Goal: Information Seeking & Learning: Learn about a topic

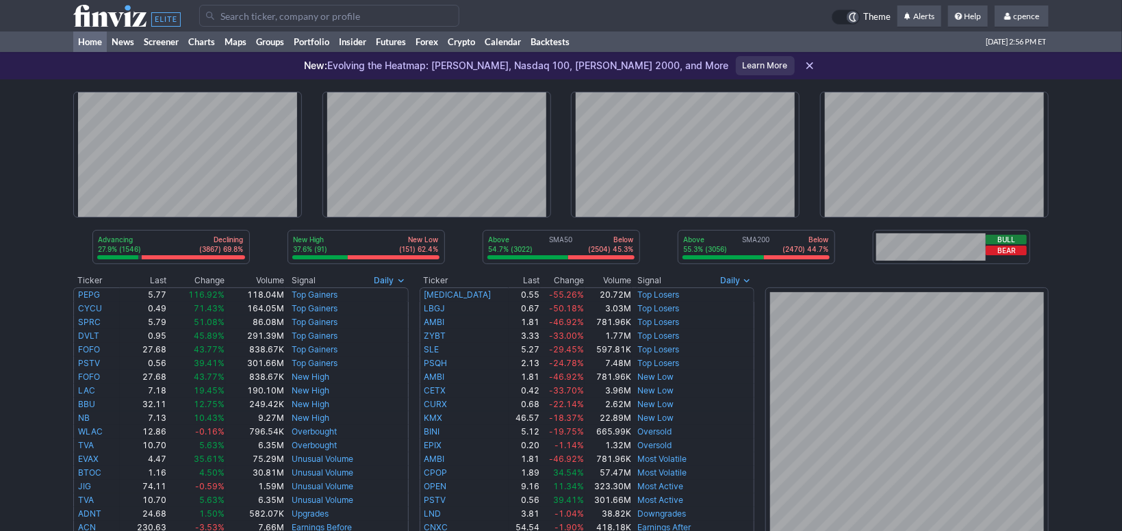
scroll to position [459, 0]
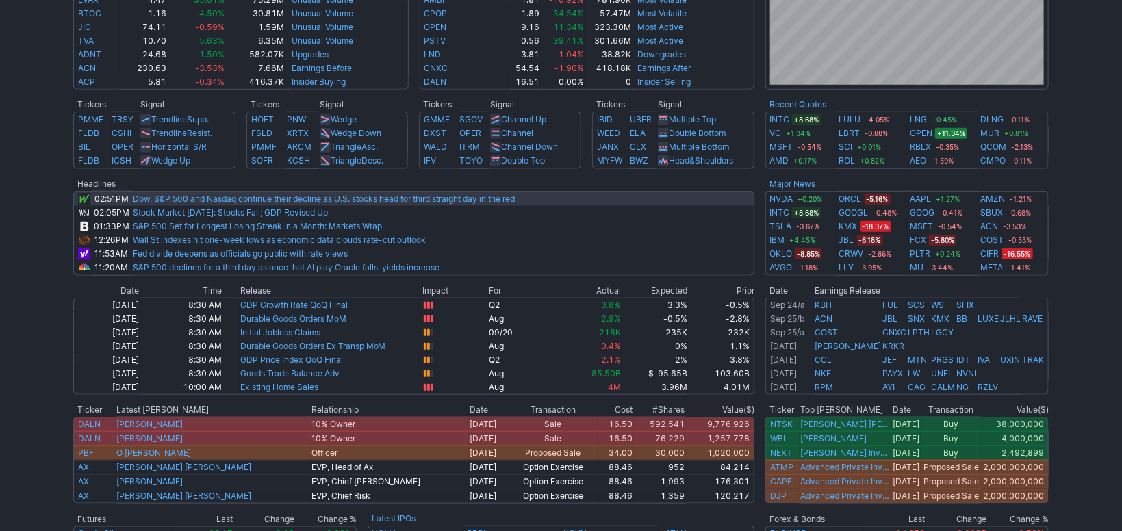
click at [730, 192] on td "Dow, S&P 500 and Nasdaq continue their decline as U.S. stocks head for third st…" at bounding box center [443, 198] width 622 height 15
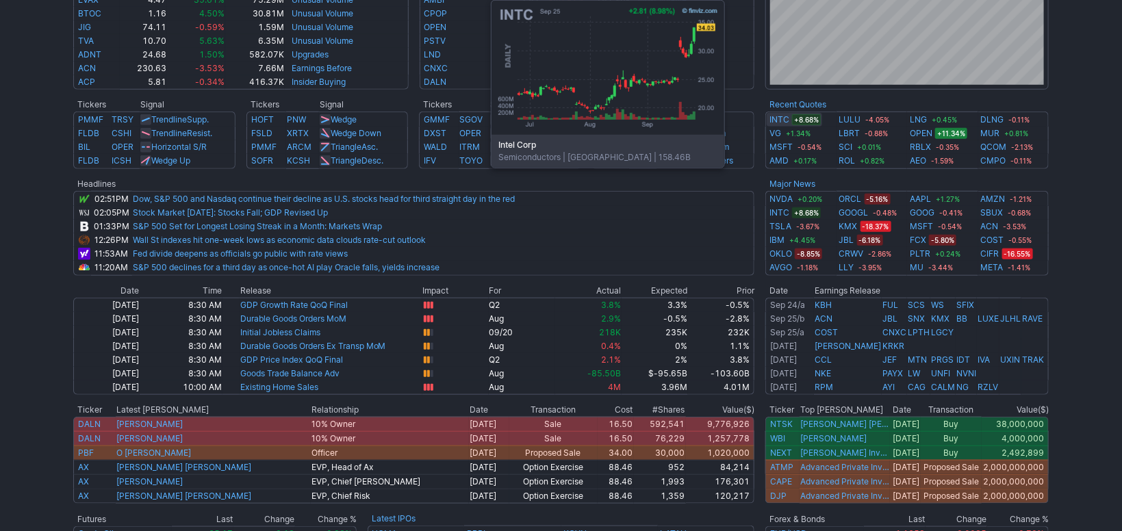
click at [784, 123] on link "INTC" at bounding box center [779, 120] width 20 height 14
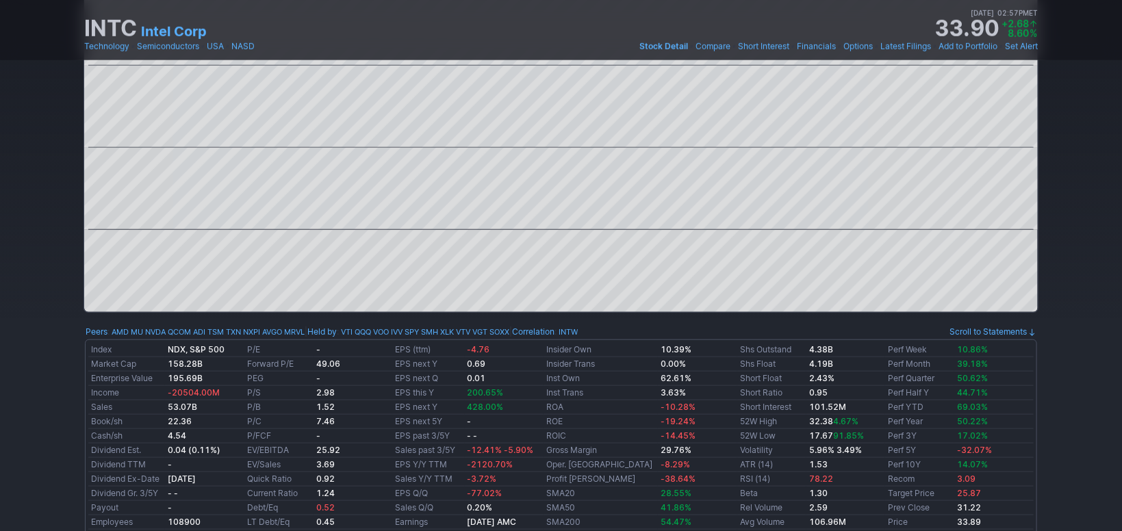
scroll to position [472, 0]
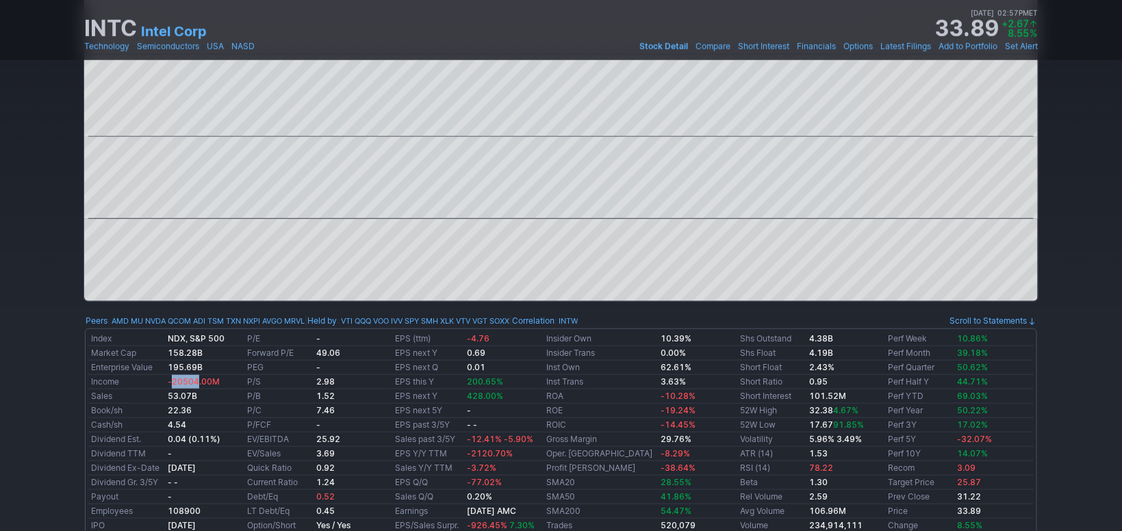
drag, startPoint x: 198, startPoint y: 385, endPoint x: 177, endPoint y: 379, distance: 22.1
click at [177, 379] on span "-20504.00M" at bounding box center [194, 381] width 52 height 10
drag, startPoint x: 189, startPoint y: 381, endPoint x: 203, endPoint y: 381, distance: 13.7
click at [203, 381] on span "-20504.00M" at bounding box center [194, 381] width 52 height 10
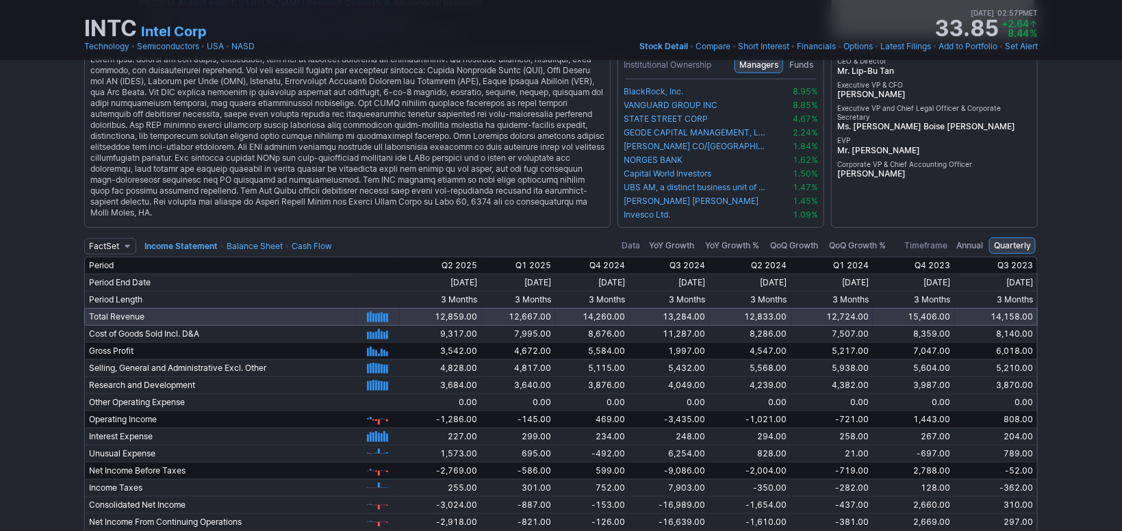
scroll to position [2706, 0]
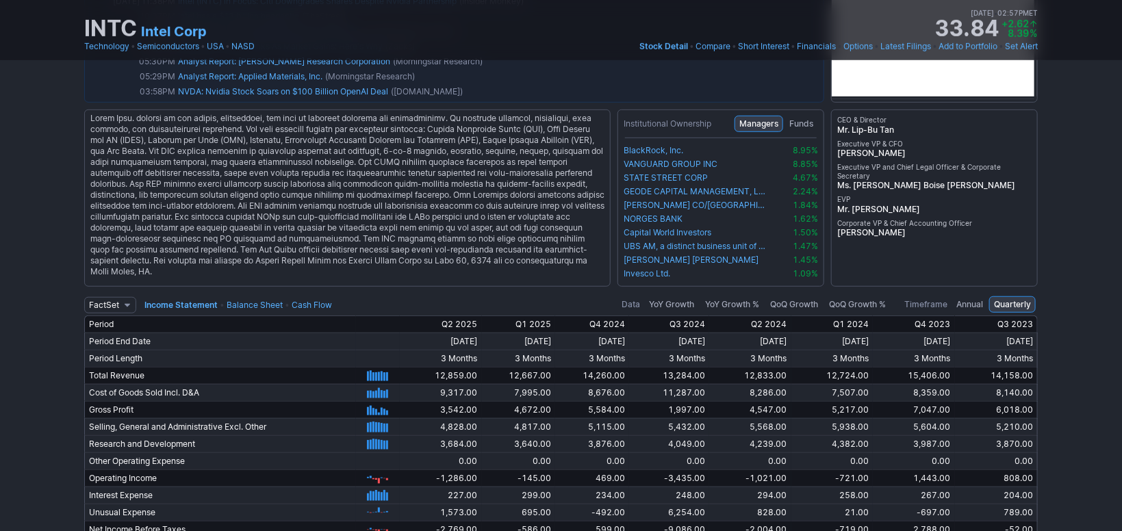
drag, startPoint x: 22, startPoint y: 337, endPoint x: 28, endPoint y: 358, distance: 22.1
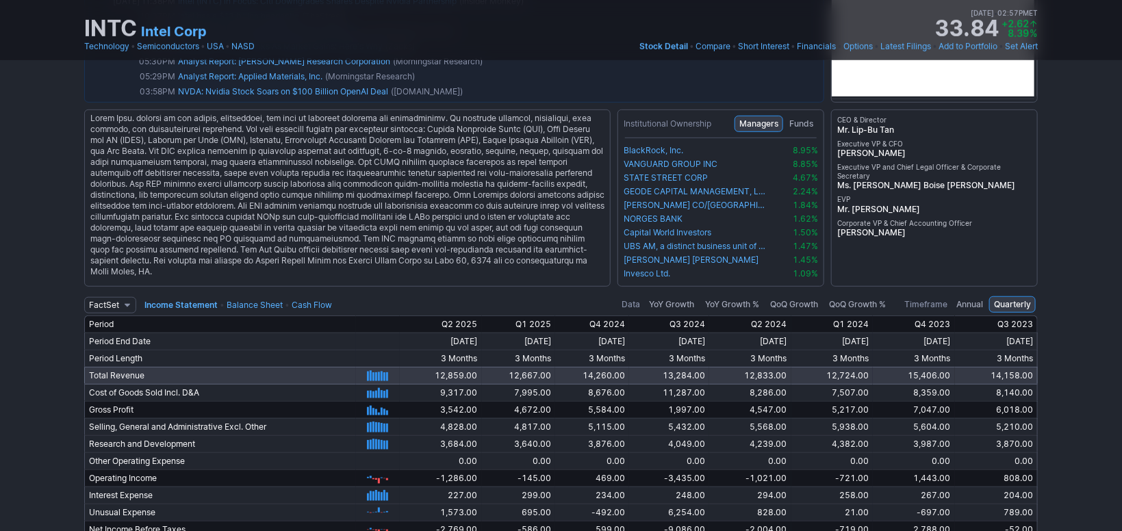
scroll to position [2762, 0]
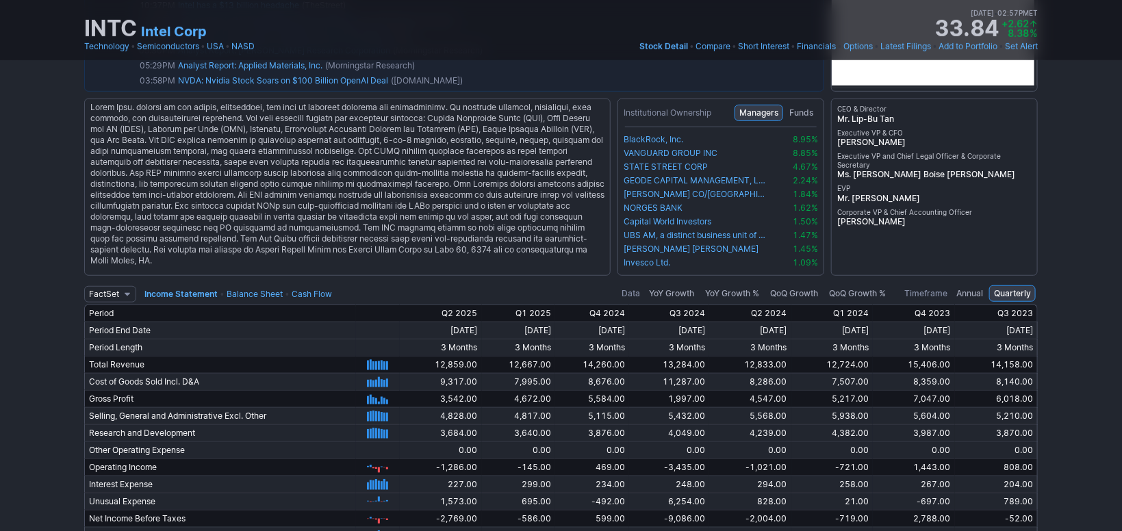
click at [969, 292] on span "Annual" at bounding box center [969, 294] width 27 height 14
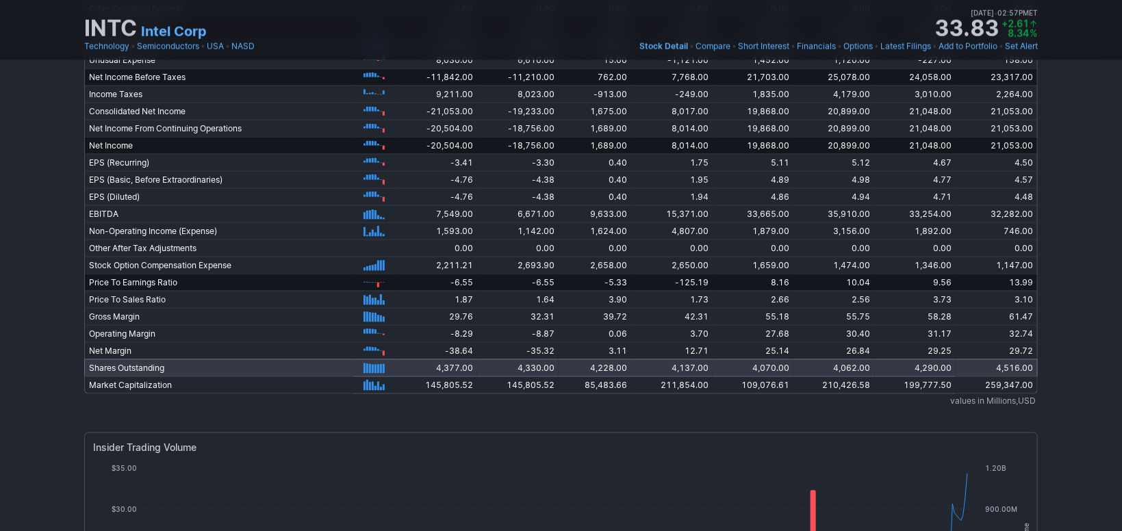
drag, startPoint x: 525, startPoint y: 407, endPoint x: 524, endPoint y: 369, distance: 37.7
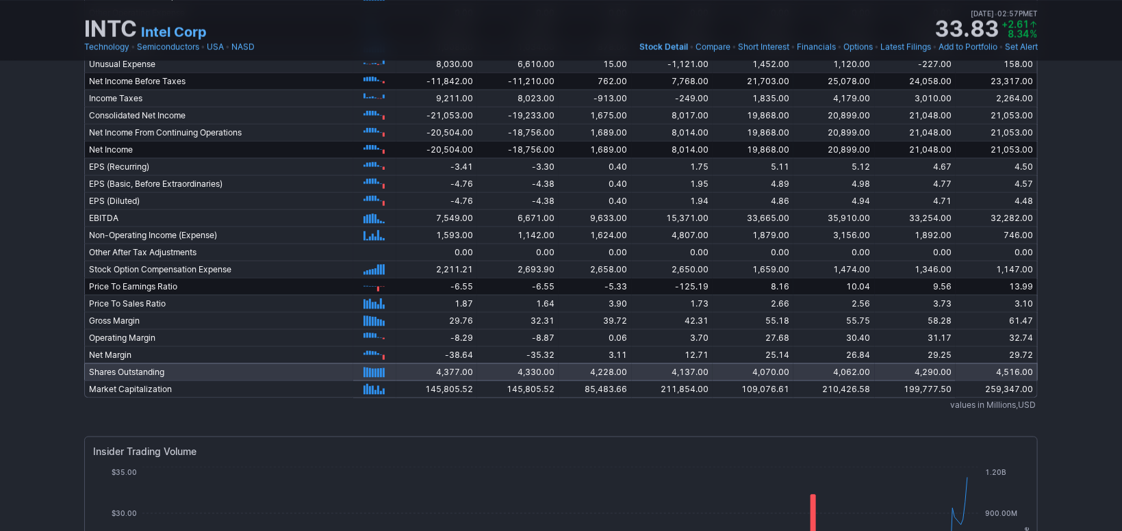
drag, startPoint x: 524, startPoint y: 369, endPoint x: 526, endPoint y: 361, distance: 8.5
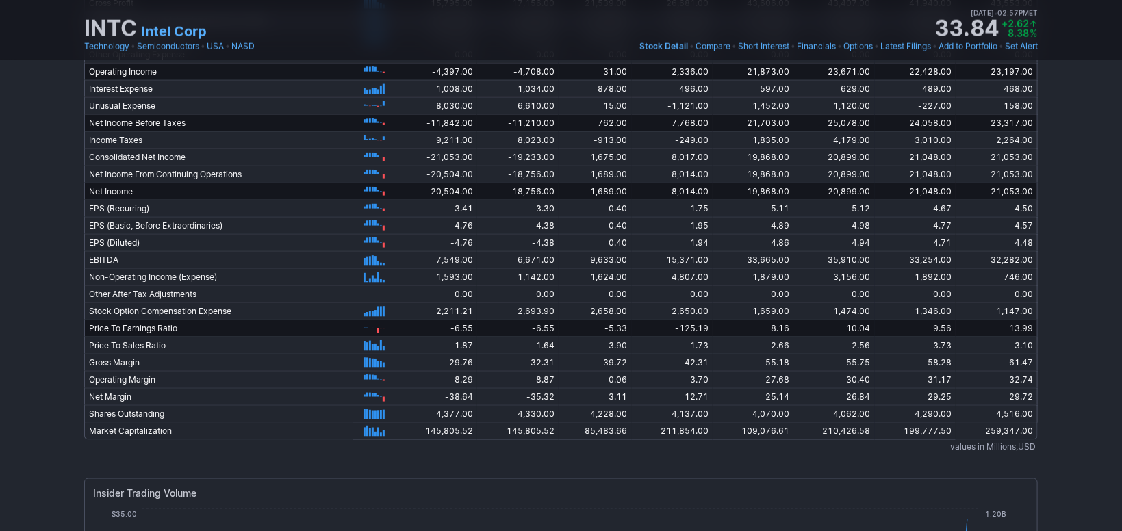
scroll to position [3255, 0]
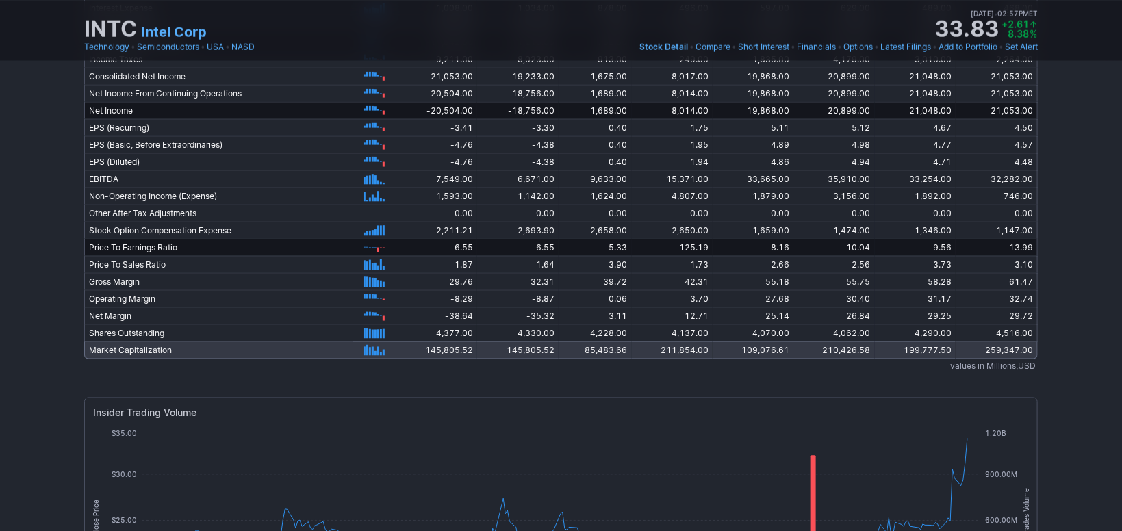
drag, startPoint x: 458, startPoint y: 376, endPoint x: 458, endPoint y: 355, distance: 21.2
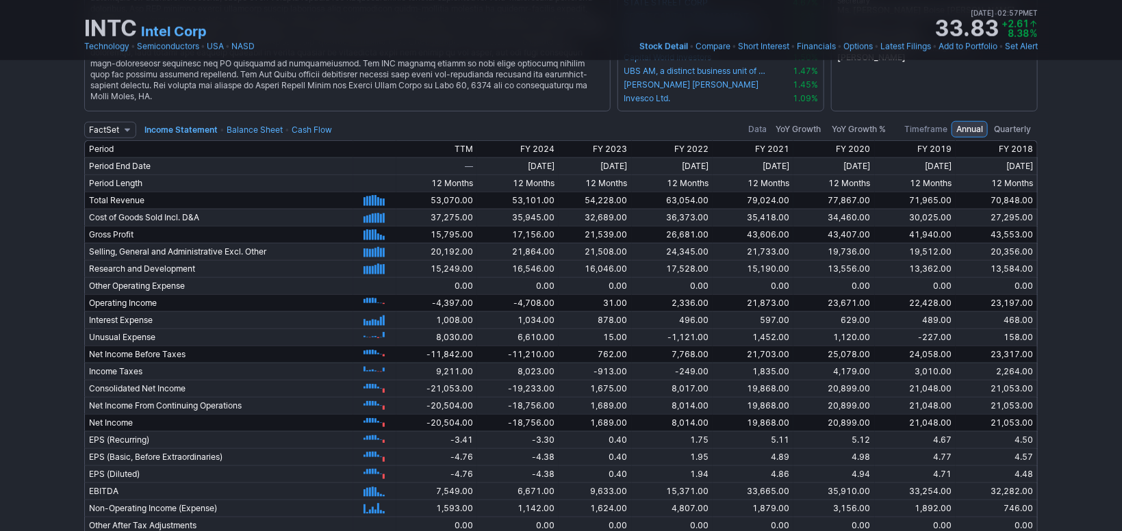
scroll to position [2786, 0]
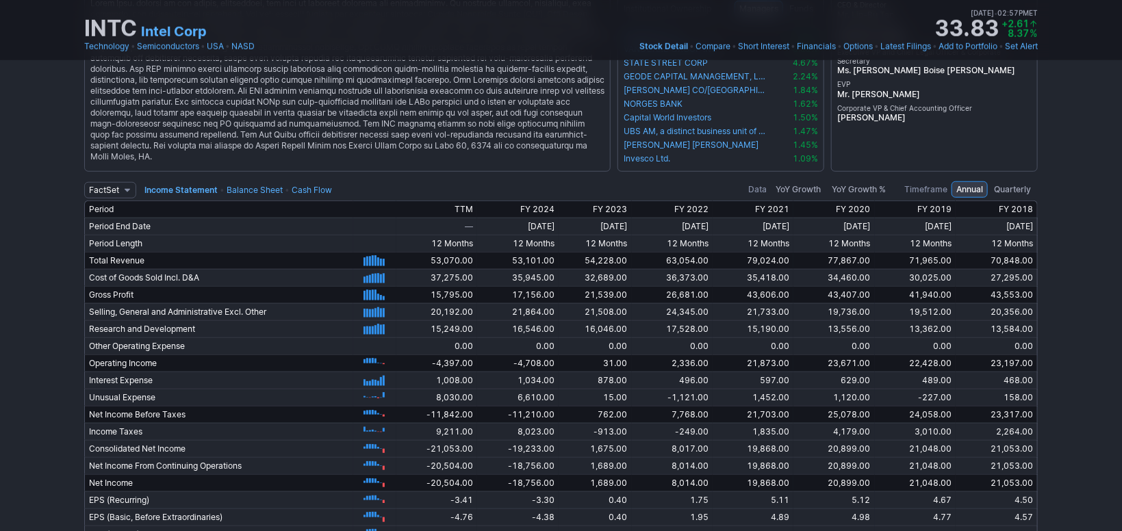
drag, startPoint x: 50, startPoint y: 250, endPoint x: 42, endPoint y: 268, distance: 19.3
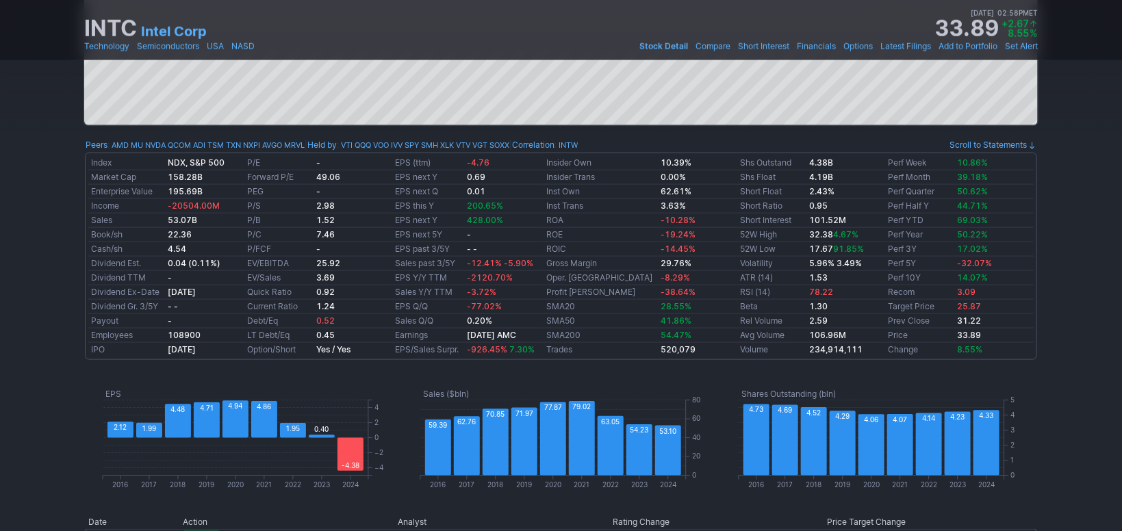
scroll to position [0, 0]
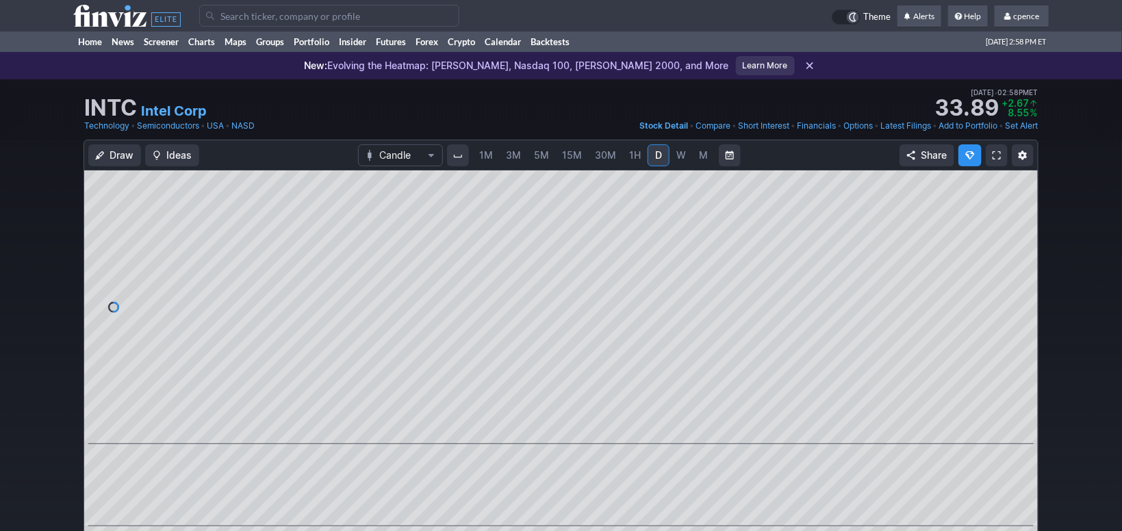
click at [140, 25] on icon at bounding box center [126, 16] width 107 height 22
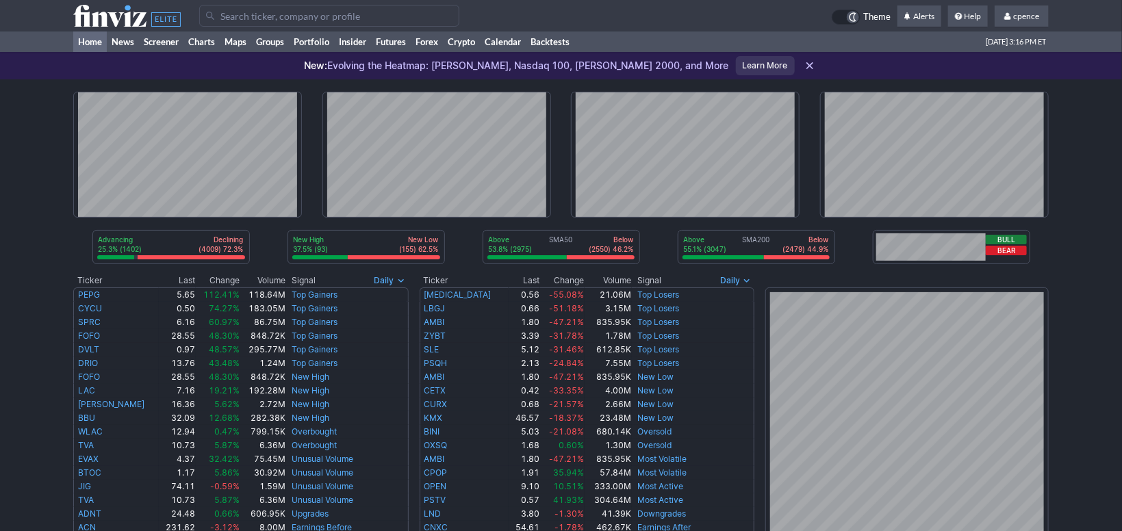
click at [803, 64] on icon at bounding box center [810, 66] width 14 height 14
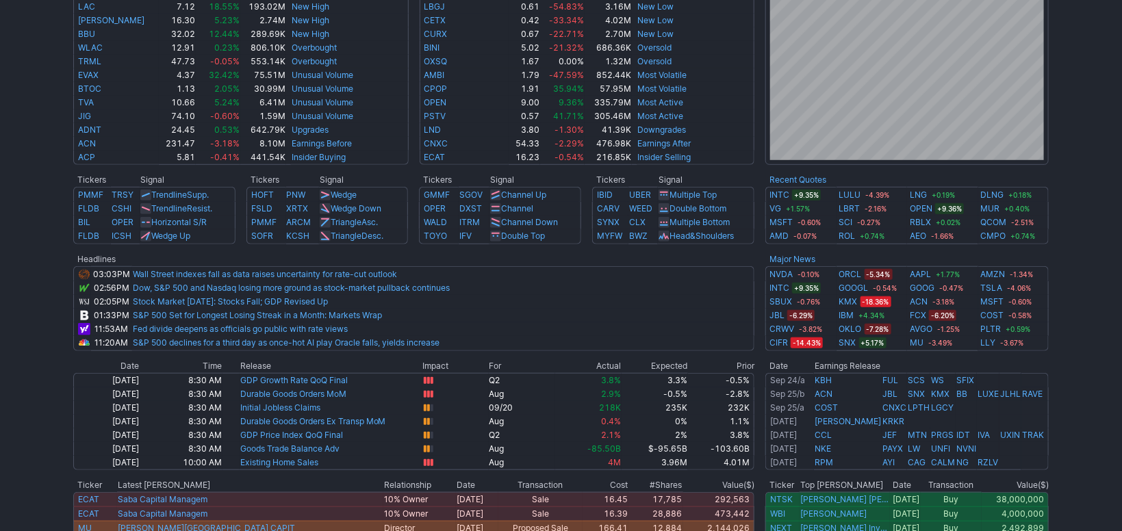
scroll to position [459, 0]
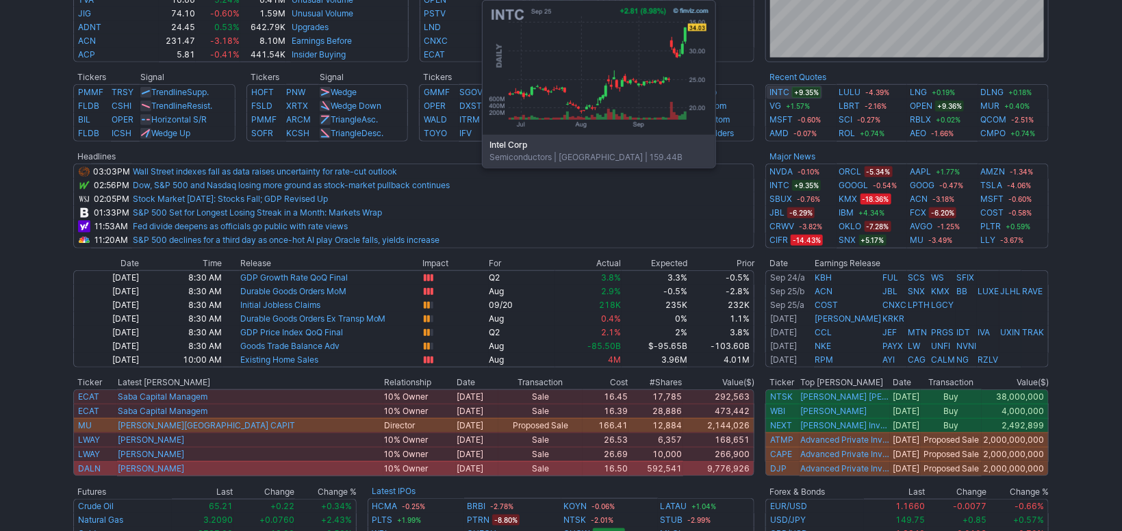
click at [775, 89] on link "INTC" at bounding box center [779, 93] width 20 height 14
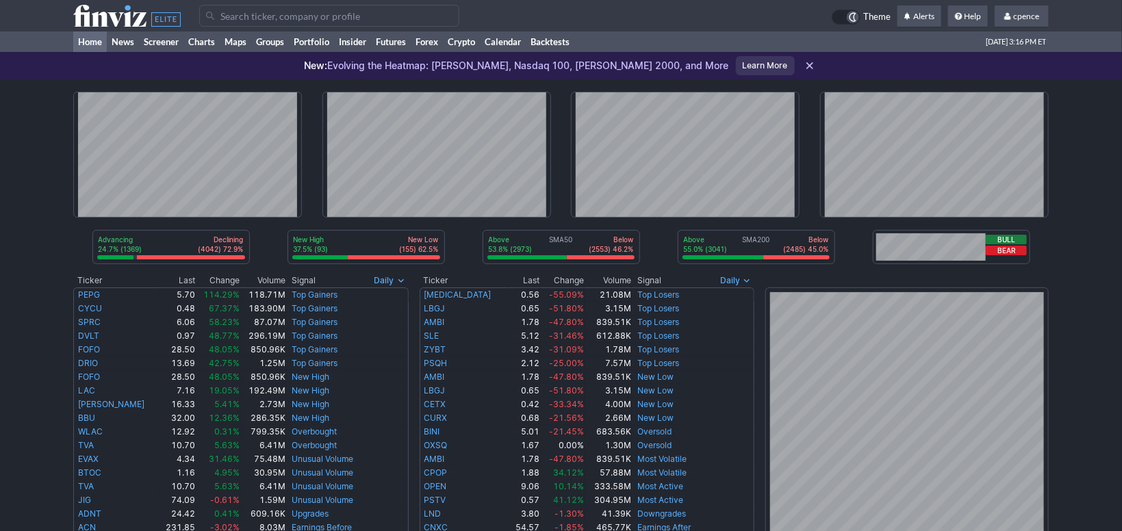
click at [317, 94] on div at bounding box center [560, 154] width 975 height 151
click at [538, 18] on div at bounding box center [515, 16] width 632 height 22
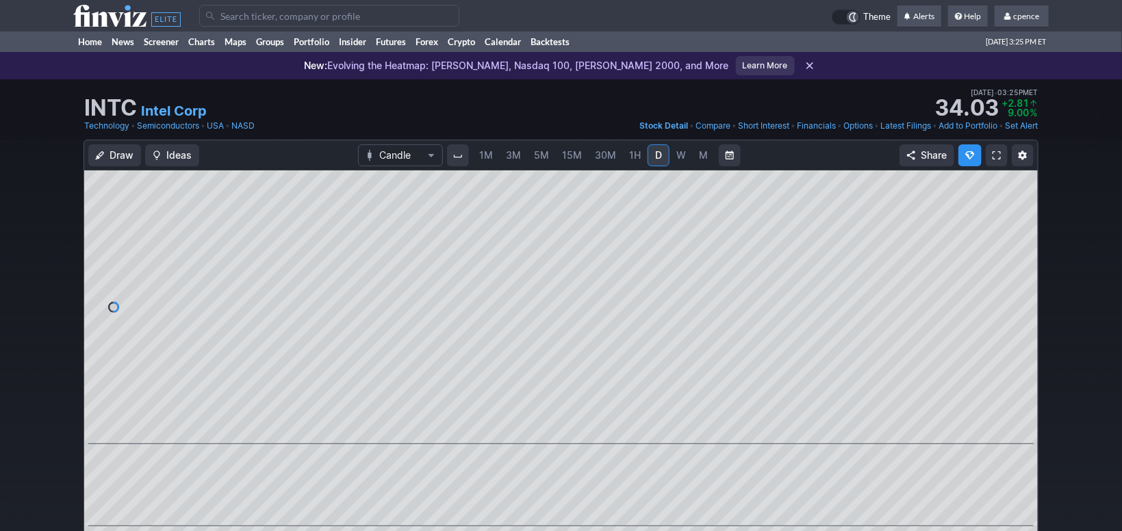
click at [136, 17] on icon at bounding box center [126, 16] width 107 height 22
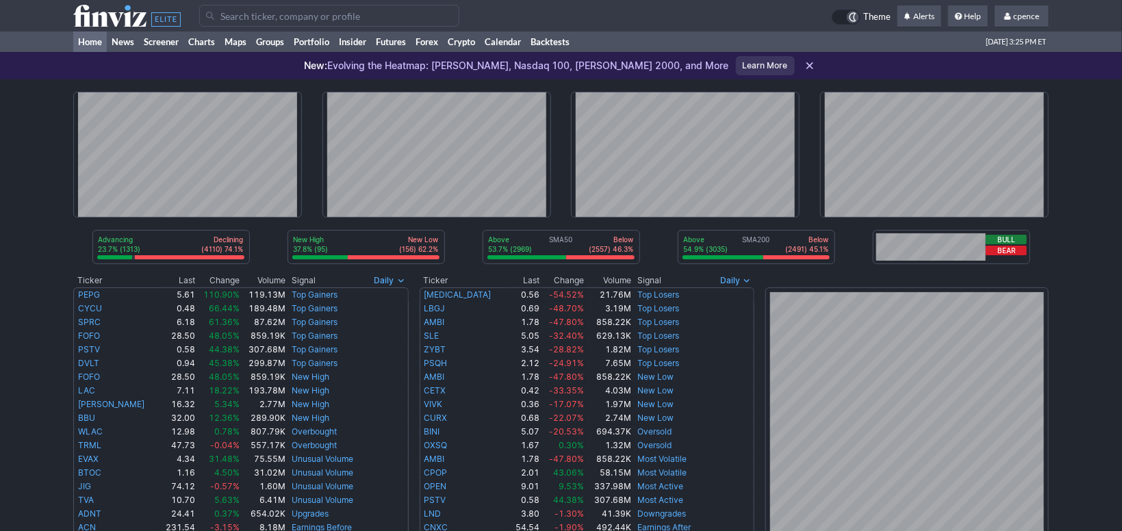
click at [373, 13] on input "Search" at bounding box center [329, 16] width 260 height 22
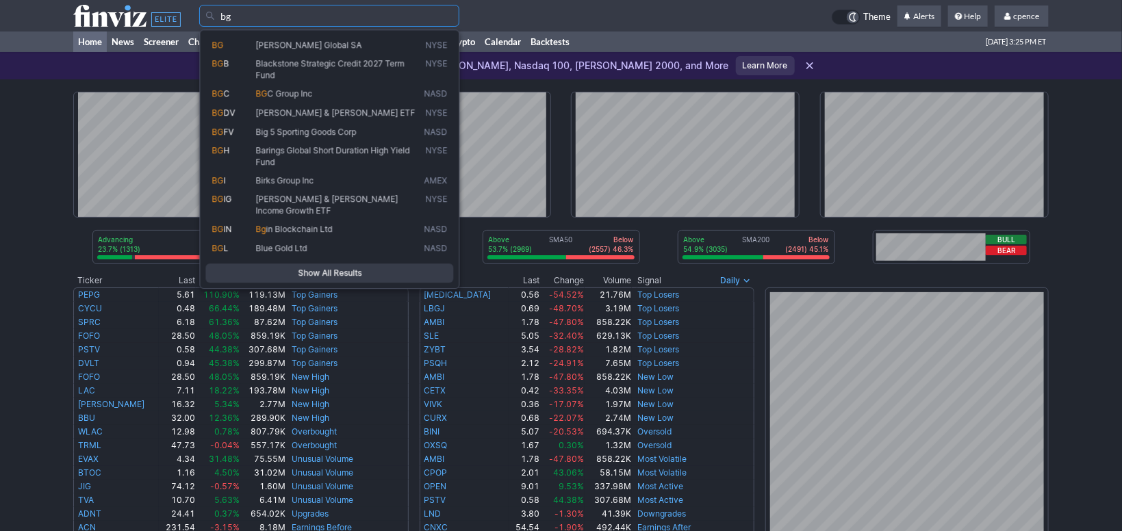
type input "b"
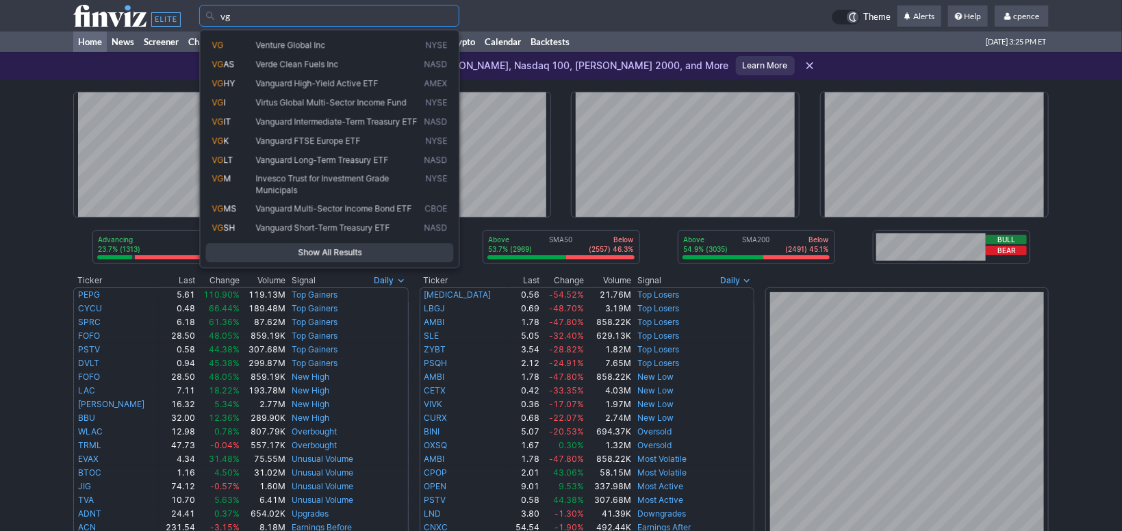
click at [349, 44] on span "Venture Global Inc" at bounding box center [337, 45] width 168 height 11
type input "VG"
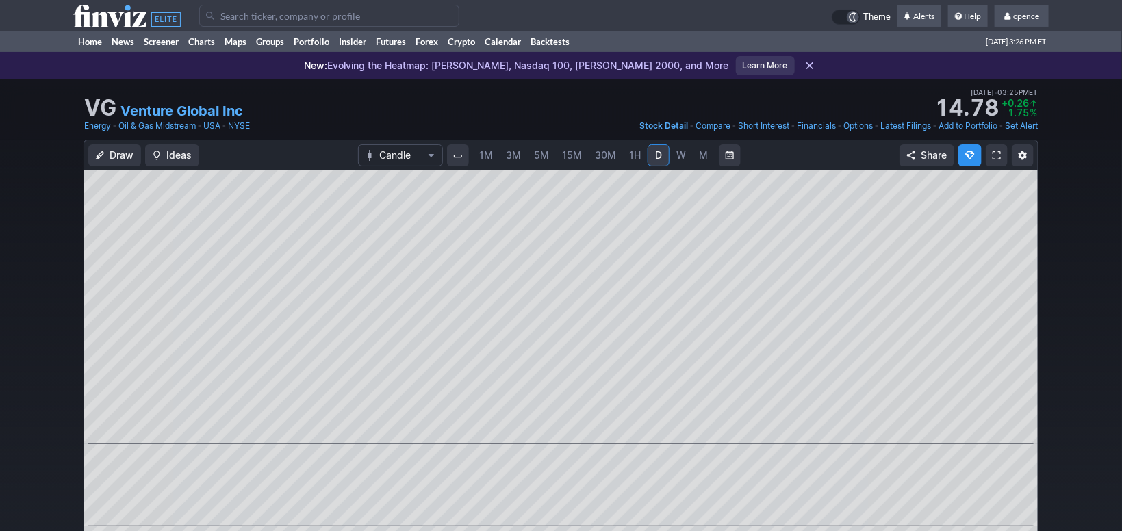
click at [709, 96] on div "VG Venture Global Inc Last Close Sep 25 • 03:25PM ET 14.77 Dollar change +0.24 …" at bounding box center [560, 101] width 953 height 30
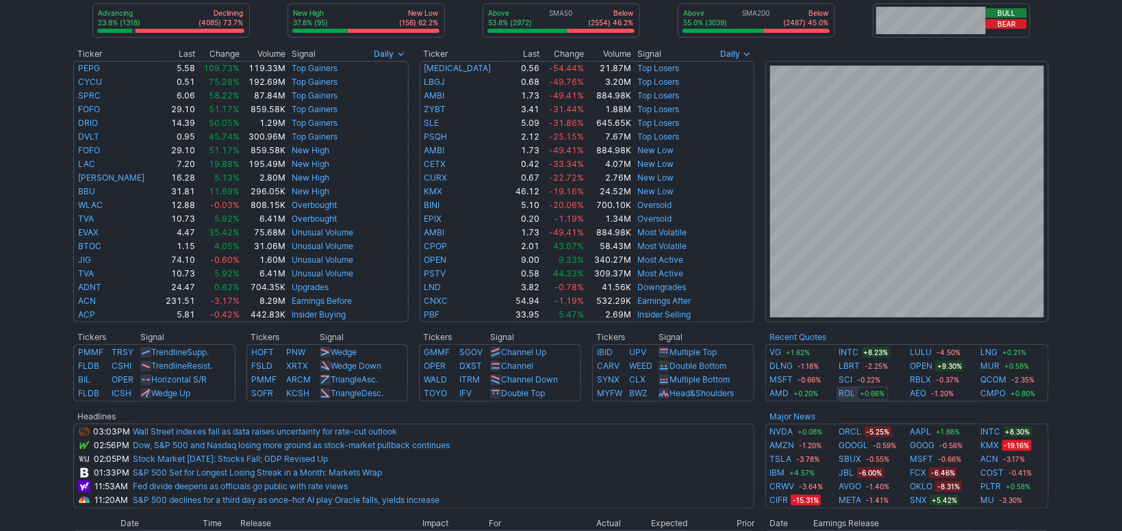
scroll to position [459, 0]
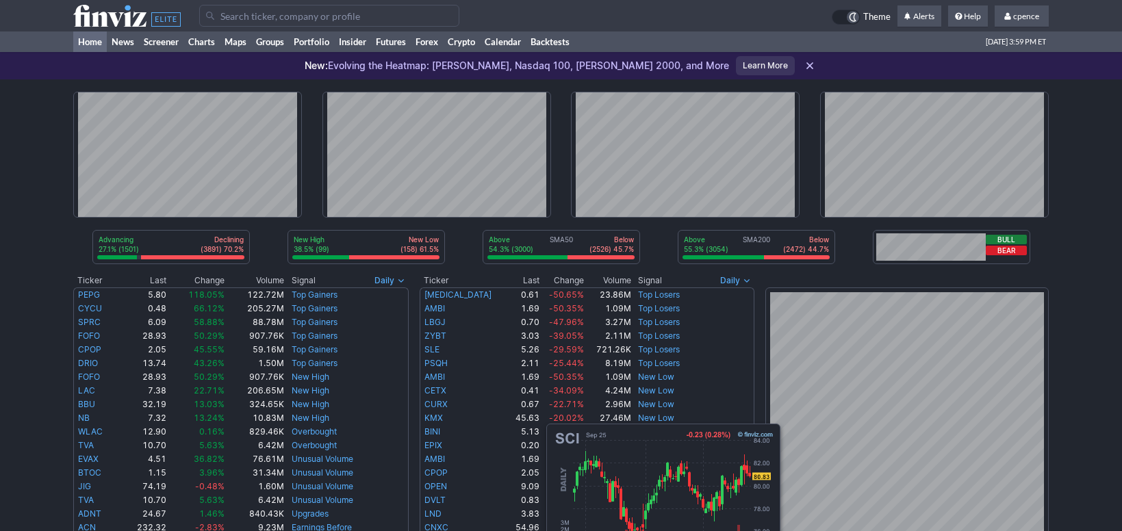
scroll to position [459, 0]
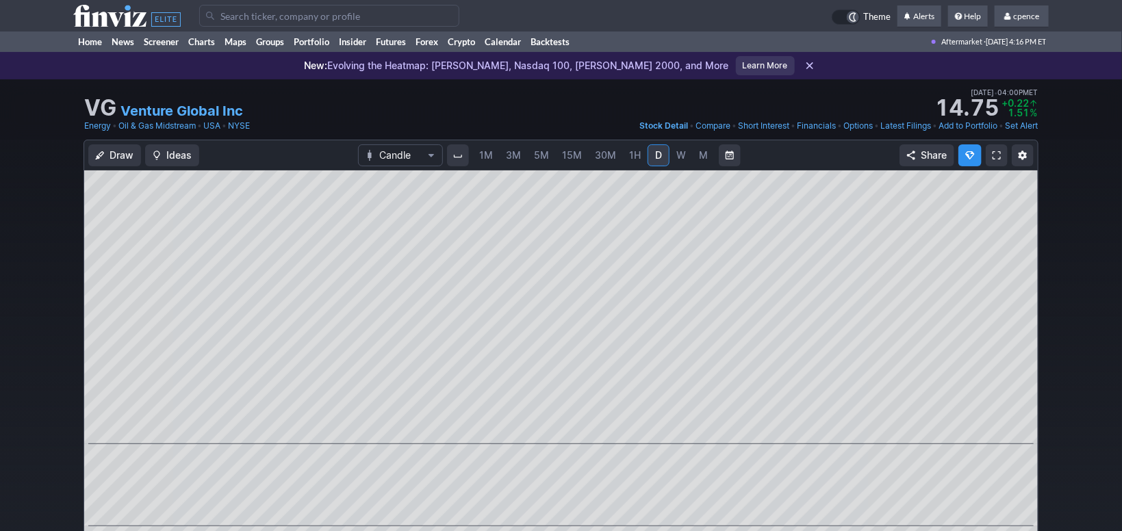
click at [139, 17] on use at bounding box center [126, 16] width 107 height 22
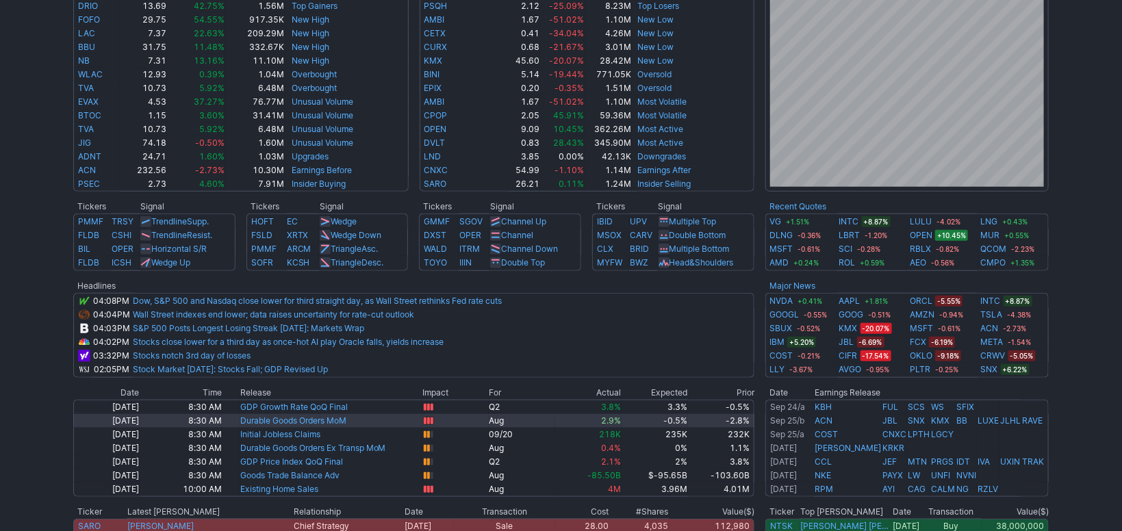
scroll to position [459, 0]
